Goal: Find specific page/section: Find specific page/section

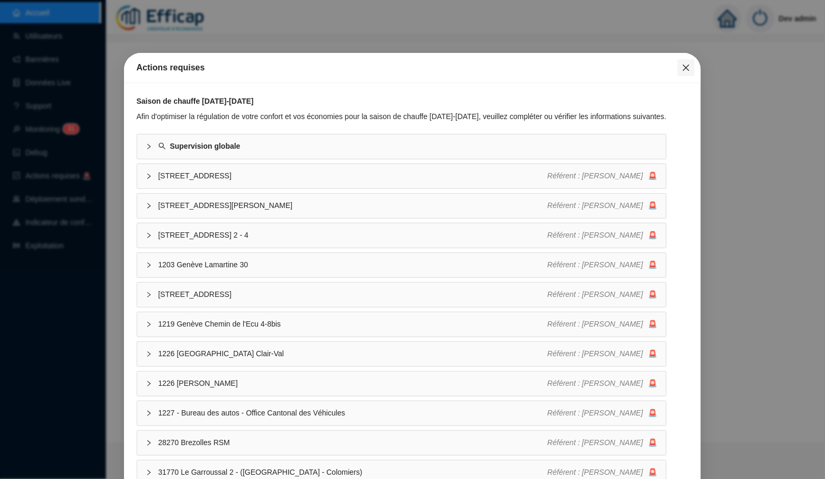
drag, startPoint x: 0, startPoint y: 0, endPoint x: 687, endPoint y: 68, distance: 690.5
click at [687, 68] on icon "close" at bounding box center [686, 68] width 6 height 6
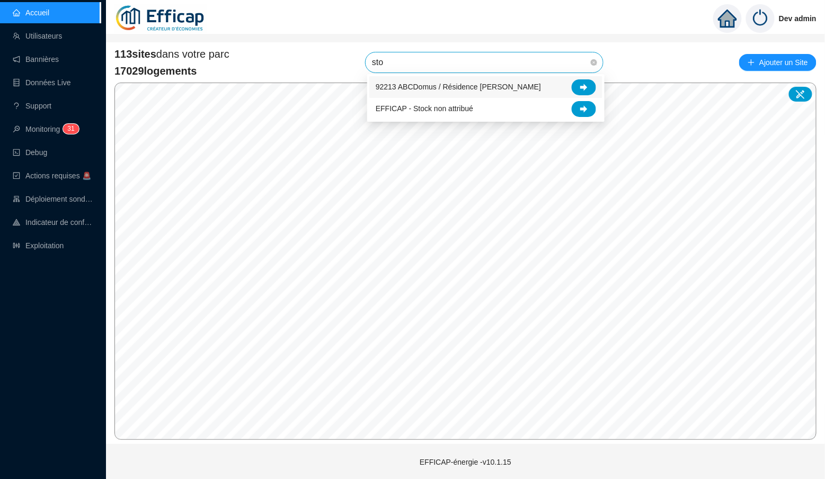
type input "stoc"
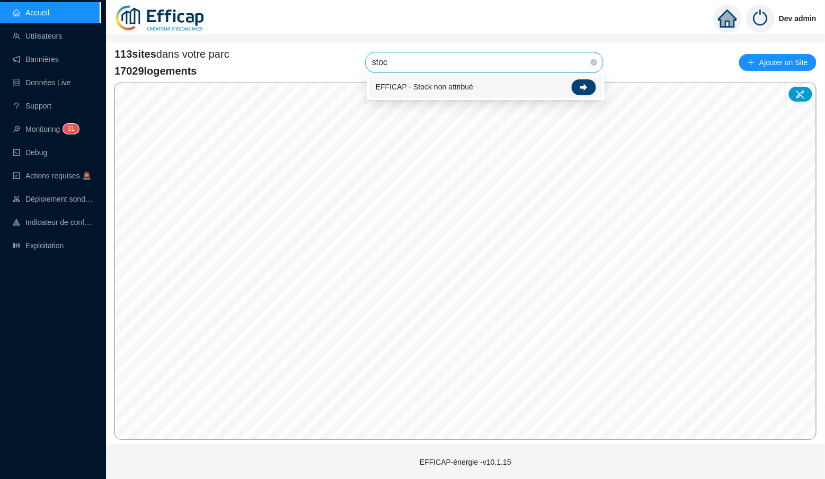
click at [585, 85] on icon at bounding box center [583, 87] width 7 height 7
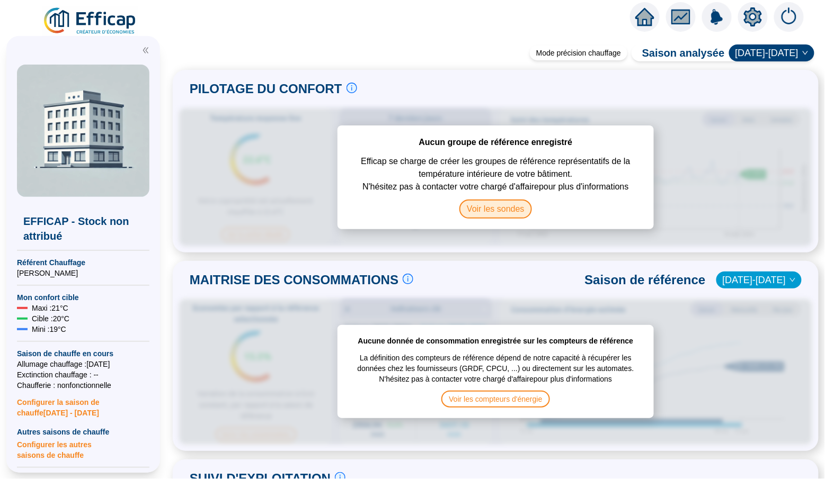
click at [503, 200] on span "Voir les sondes" at bounding box center [495, 209] width 73 height 19
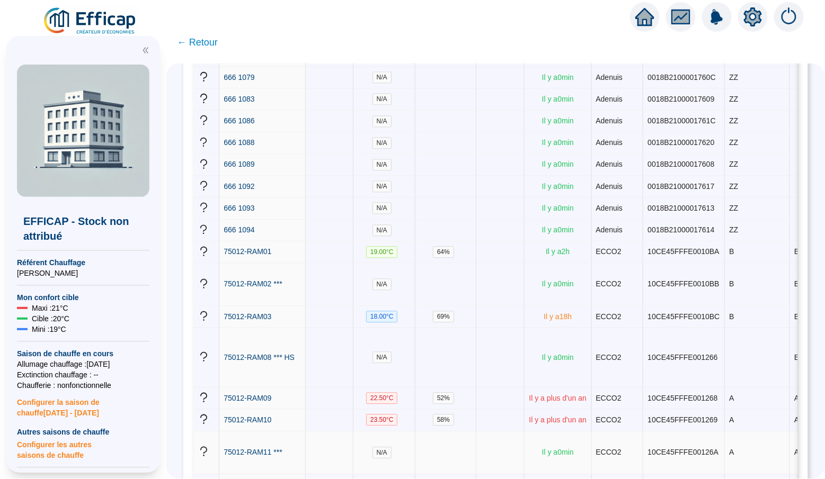
scroll to position [7251, 0]
